Goal: Book appointment/travel/reservation

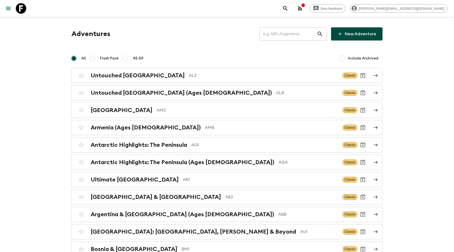
scroll to position [1268, 0]
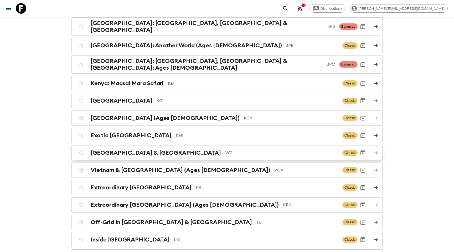
click at [182, 145] on link "Vietnam & Cambodia VC1 Classic" at bounding box center [226, 152] width 311 height 15
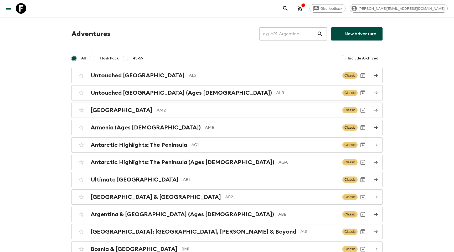
scroll to position [1268, 0]
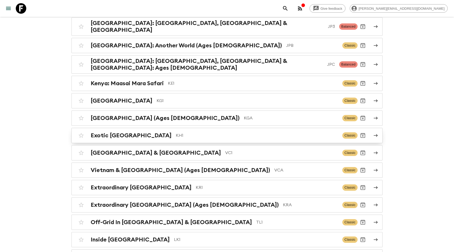
click at [179, 130] on div "Exotic [GEOGRAPHIC_DATA] KH1 Classic" at bounding box center [217, 135] width 282 height 11
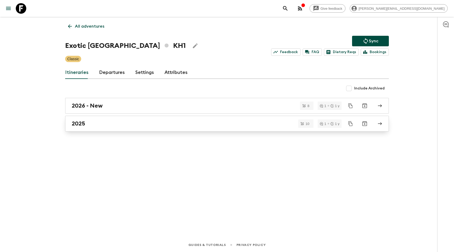
click at [90, 127] on link "2025" at bounding box center [227, 124] width 324 height 16
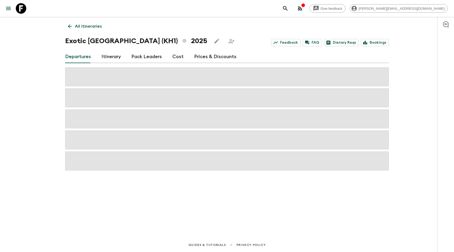
click at [110, 59] on link "Itinerary" at bounding box center [110, 56] width 19 height 13
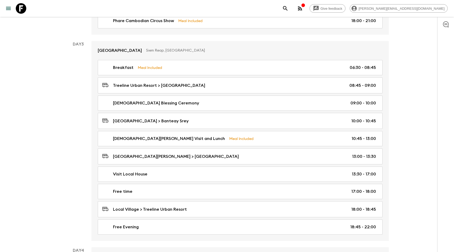
scroll to position [314, 0]
